Goal: Task Accomplishment & Management: Use online tool/utility

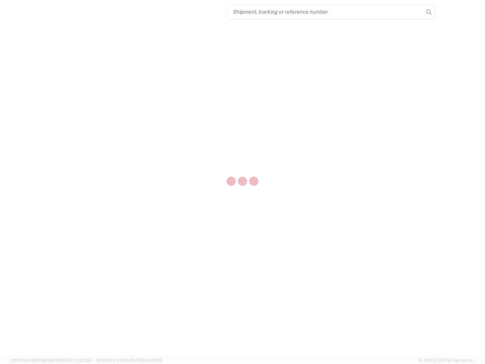
select select "US"
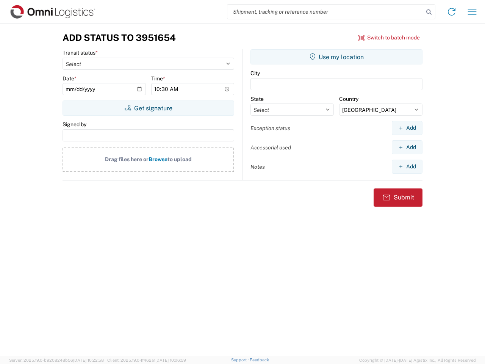
click at [326, 12] on input "search" at bounding box center [325, 12] width 196 height 14
click at [429, 12] on icon at bounding box center [429, 12] width 11 height 11
click at [452, 12] on icon at bounding box center [452, 12] width 12 height 12
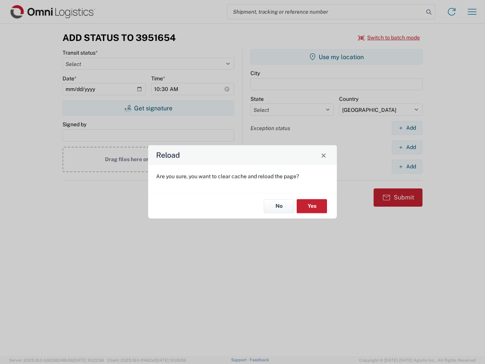
click at [472, 12] on div "Reload Are you sure, you want to clear cache and reload the page? No Yes" at bounding box center [242, 182] width 485 height 364
click at [389, 38] on div "Reload Are you sure, you want to clear cache and reload the page? No Yes" at bounding box center [242, 182] width 485 height 364
click at [148, 108] on div "Reload Are you sure, you want to clear cache and reload the page? No Yes" at bounding box center [242, 182] width 485 height 364
click at [336, 57] on div "Reload Are you sure, you want to clear cache and reload the page? No Yes" at bounding box center [242, 182] width 485 height 364
click at [407, 128] on div "Reload Are you sure, you want to clear cache and reload the page? No Yes" at bounding box center [242, 182] width 485 height 364
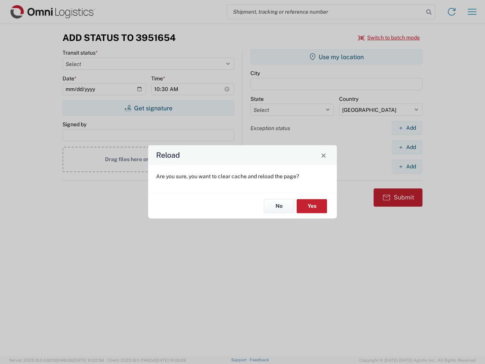
click at [407, 147] on div "Reload Are you sure, you want to clear cache and reload the page? No Yes" at bounding box center [242, 182] width 485 height 364
click at [407, 166] on div "Reload Are you sure, you want to clear cache and reload the page? No Yes" at bounding box center [242, 182] width 485 height 364
